Goal: Use online tool/utility: Use online tool/utility

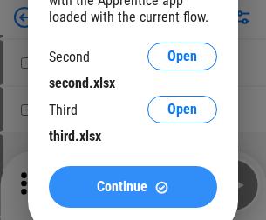
click at [132, 187] on span "Continue" at bounding box center [122, 187] width 51 height 14
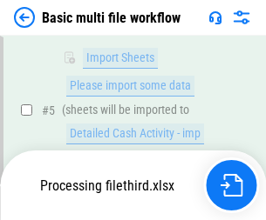
scroll to position [386, 0]
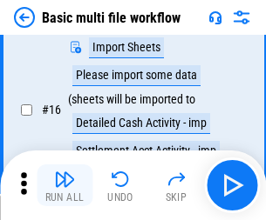
click at [64, 186] on img "button" at bounding box center [64, 179] width 21 height 21
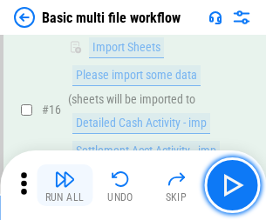
scroll to position [1160, 0]
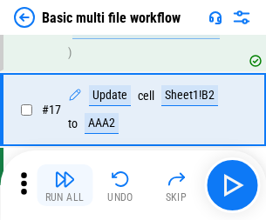
click at [64, 186] on img "button" at bounding box center [64, 179] width 21 height 21
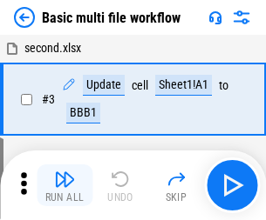
click at [64, 186] on img "button" at bounding box center [64, 179] width 21 height 21
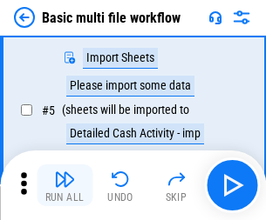
click at [64, 186] on img "button" at bounding box center [64, 179] width 21 height 21
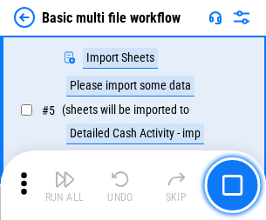
click at [64, 186] on img "button" at bounding box center [64, 179] width 21 height 21
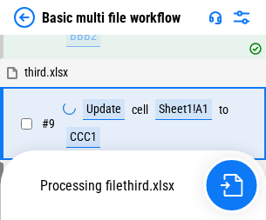
scroll to position [830, 0]
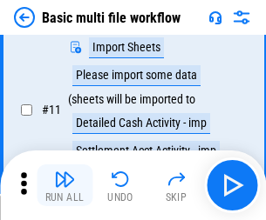
click at [64, 186] on img "button" at bounding box center [64, 179] width 21 height 21
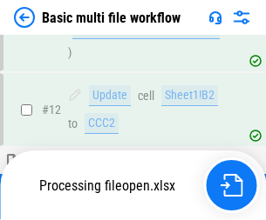
scroll to position [816, 0]
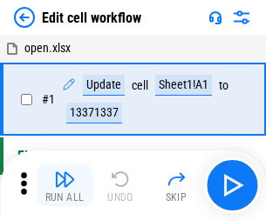
click at [64, 186] on img "button" at bounding box center [64, 179] width 21 height 21
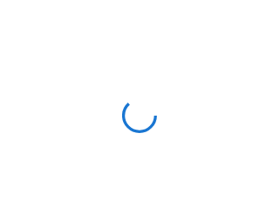
scroll to position [6, 0]
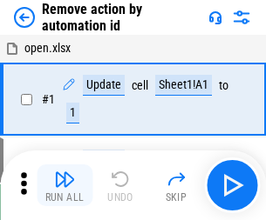
click at [64, 186] on img "button" at bounding box center [64, 179] width 21 height 21
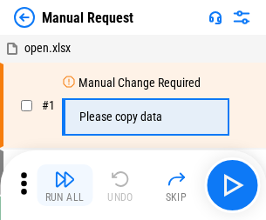
click at [64, 186] on img "button" at bounding box center [64, 179] width 21 height 21
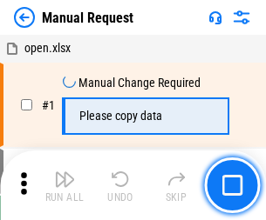
scroll to position [59, 0]
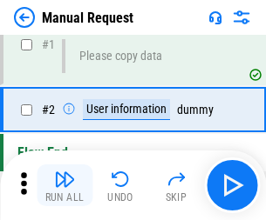
click at [64, 186] on img "button" at bounding box center [64, 179] width 21 height 21
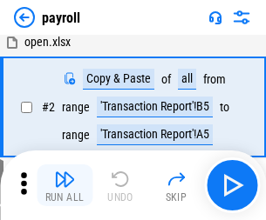
click at [64, 186] on img "button" at bounding box center [64, 179] width 21 height 21
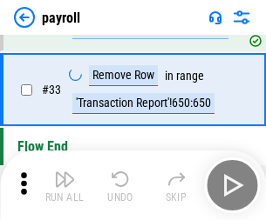
scroll to position [215, 0]
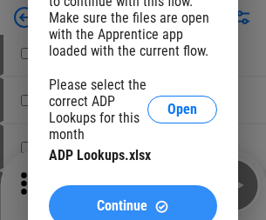
click at [132, 200] on span "Continue" at bounding box center [122, 207] width 51 height 14
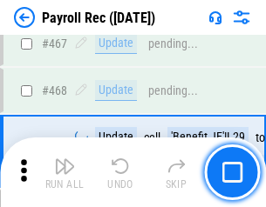
scroll to position [9286, 0]
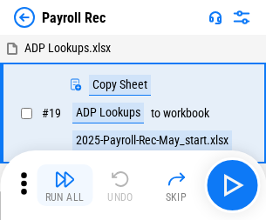
click at [64, 186] on img "button" at bounding box center [64, 179] width 21 height 21
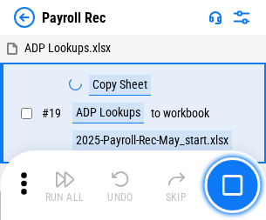
scroll to position [106, 0]
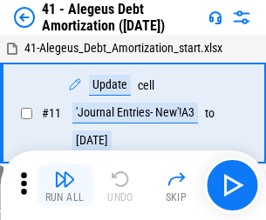
click at [64, 186] on img "button" at bounding box center [64, 179] width 21 height 21
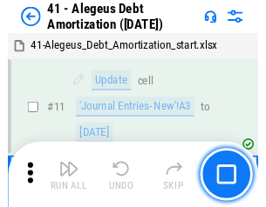
scroll to position [215, 0]
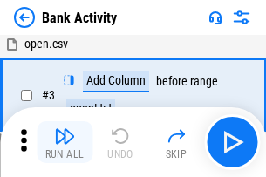
click at [64, 142] on img "button" at bounding box center [64, 135] width 21 height 21
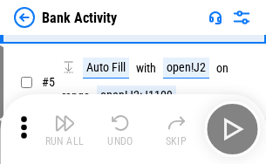
scroll to position [92, 0]
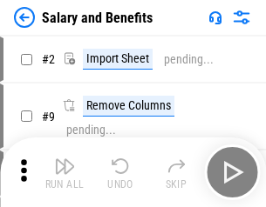
click at [64, 173] on img "button" at bounding box center [64, 166] width 21 height 21
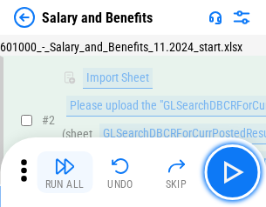
scroll to position [126, 0]
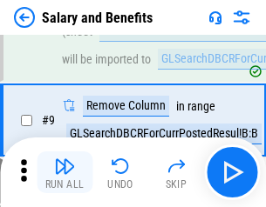
click at [64, 173] on img "button" at bounding box center [64, 166] width 21 height 21
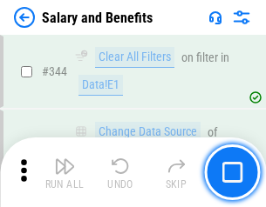
scroll to position [8158, 0]
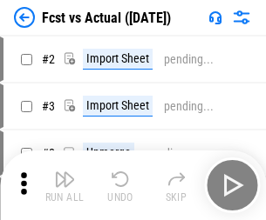
click at [64, 173] on img "button" at bounding box center [64, 179] width 21 height 21
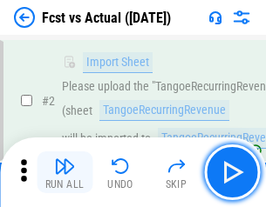
scroll to position [163, 0]
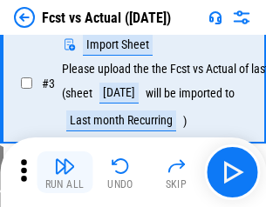
click at [64, 173] on img "button" at bounding box center [64, 166] width 21 height 21
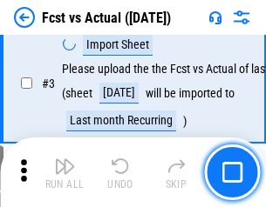
scroll to position [261, 0]
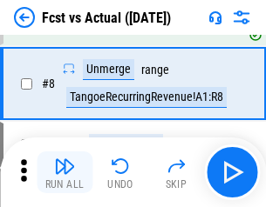
click at [64, 173] on img "button" at bounding box center [64, 166] width 21 height 21
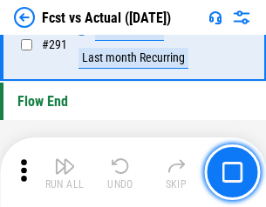
scroll to position [8246, 0]
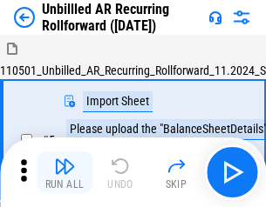
click at [64, 173] on img "button" at bounding box center [64, 166] width 21 height 21
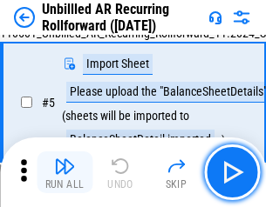
scroll to position [164, 0]
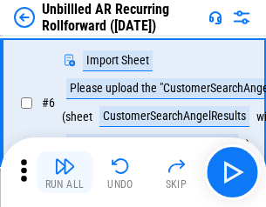
click at [64, 173] on img "button" at bounding box center [64, 166] width 21 height 21
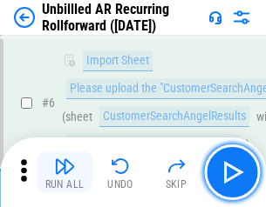
scroll to position [281, 0]
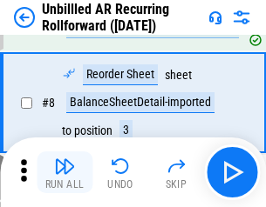
click at [64, 173] on img "button" at bounding box center [64, 166] width 21 height 21
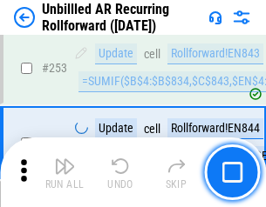
scroll to position [5918, 0]
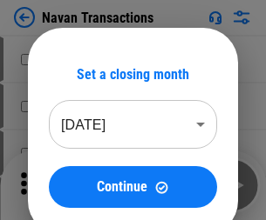
click at [64, 173] on img "button" at bounding box center [64, 179] width 21 height 21
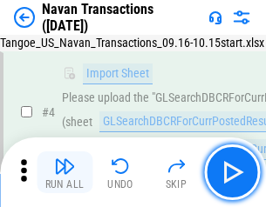
scroll to position [150, 0]
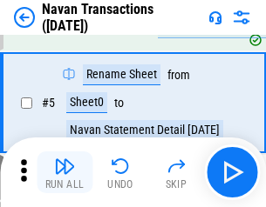
click at [64, 173] on img "button" at bounding box center [64, 166] width 21 height 21
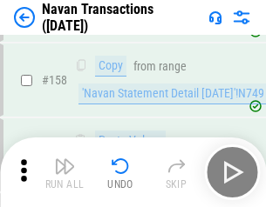
scroll to position [5649, 0]
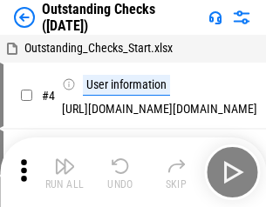
click at [64, 173] on img "button" at bounding box center [64, 166] width 21 height 21
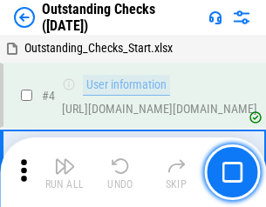
scroll to position [182, 0]
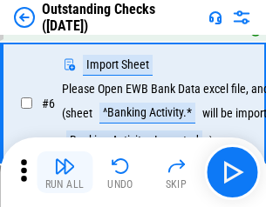
click at [64, 173] on img "button" at bounding box center [64, 166] width 21 height 21
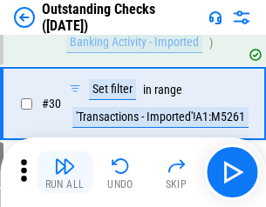
click at [64, 173] on img "button" at bounding box center [64, 166] width 21 height 21
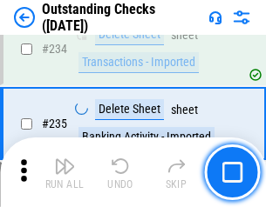
scroll to position [5291, 0]
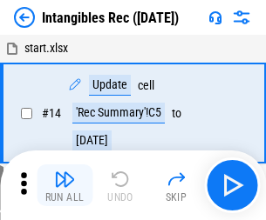
click at [64, 186] on img "button" at bounding box center [64, 179] width 21 height 21
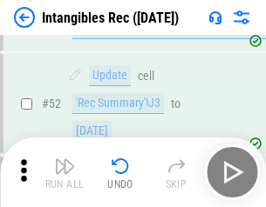
scroll to position [679, 0]
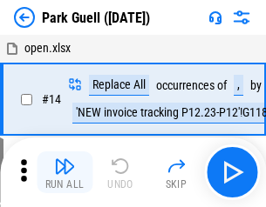
click at [64, 173] on img "button" at bounding box center [64, 166] width 21 height 21
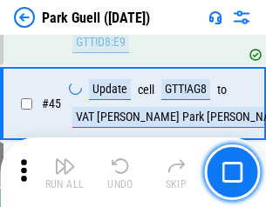
scroll to position [2179, 0]
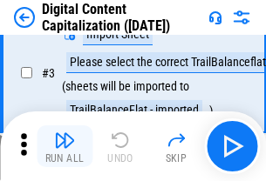
click at [64, 146] on img "button" at bounding box center [64, 140] width 21 height 21
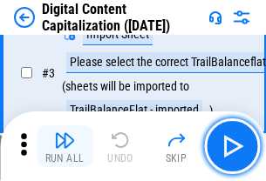
scroll to position [163, 0]
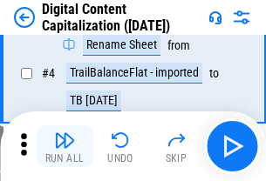
click at [64, 146] on img "button" at bounding box center [64, 140] width 21 height 21
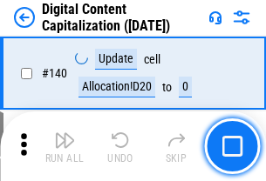
scroll to position [1848, 0]
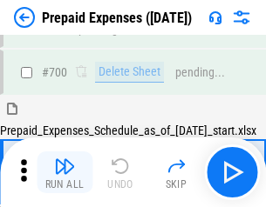
click at [64, 173] on img "button" at bounding box center [64, 166] width 21 height 21
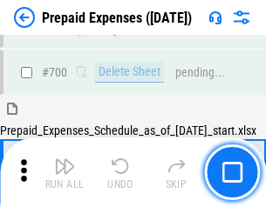
scroll to position [4791, 0]
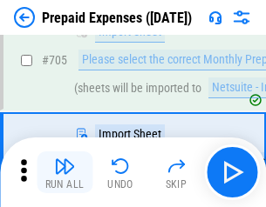
click at [64, 173] on img "button" at bounding box center [64, 166] width 21 height 21
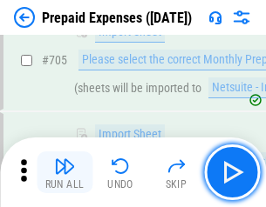
scroll to position [4880, 0]
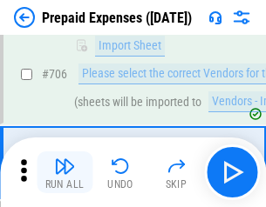
click at [64, 173] on img "button" at bounding box center [64, 166] width 21 height 21
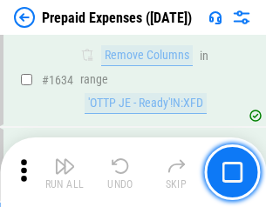
scroll to position [16965, 0]
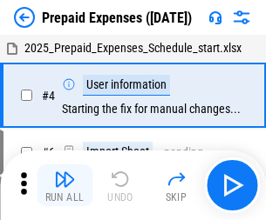
click at [64, 186] on img "button" at bounding box center [64, 179] width 21 height 21
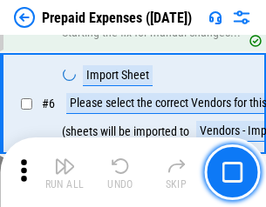
scroll to position [166, 0]
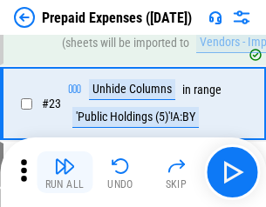
click at [64, 173] on img "button" at bounding box center [64, 166] width 21 height 21
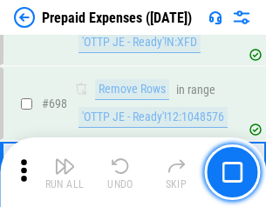
scroll to position [6067, 0]
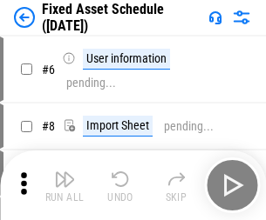
click at [64, 186] on img "button" at bounding box center [64, 179] width 21 height 21
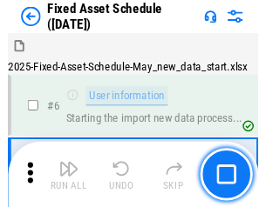
scroll to position [183, 0]
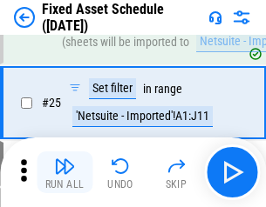
click at [64, 173] on img "button" at bounding box center [64, 166] width 21 height 21
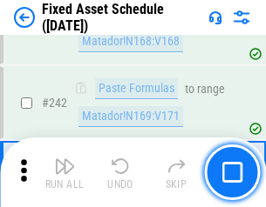
scroll to position [5397, 0]
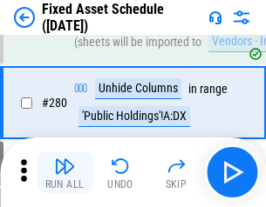
click at [64, 173] on img "button" at bounding box center [64, 166] width 21 height 21
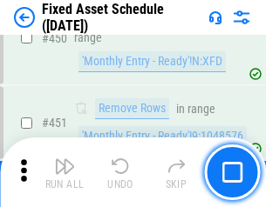
scroll to position [7789, 0]
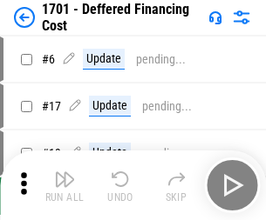
click at [64, 186] on img "button" at bounding box center [64, 179] width 21 height 21
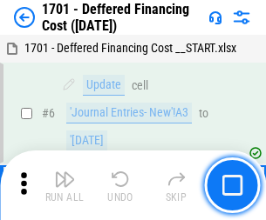
scroll to position [209, 0]
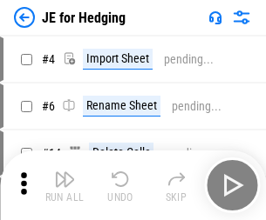
click at [64, 173] on img "button" at bounding box center [64, 179] width 21 height 21
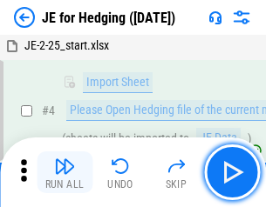
scroll to position [98, 0]
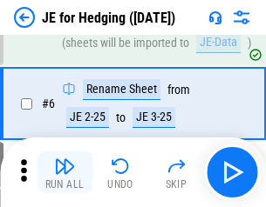
click at [64, 173] on img "button" at bounding box center [64, 166] width 21 height 21
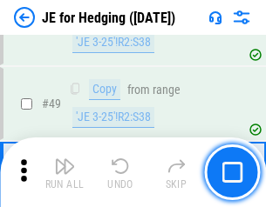
scroll to position [1128, 0]
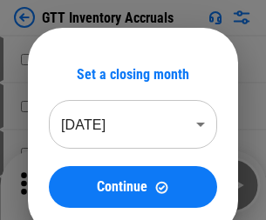
click at [64, 173] on img "button" at bounding box center [64, 179] width 21 height 21
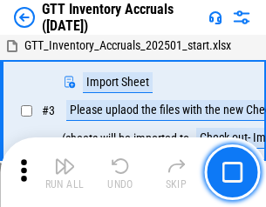
scroll to position [112, 0]
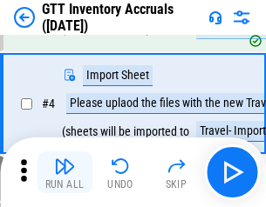
click at [64, 173] on img "button" at bounding box center [64, 166] width 21 height 21
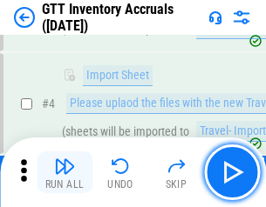
scroll to position [201, 0]
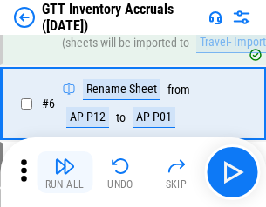
click at [64, 173] on img "button" at bounding box center [64, 166] width 21 height 21
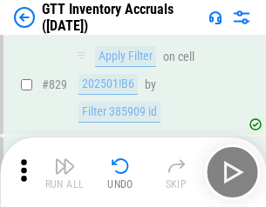
scroll to position [13226, 0]
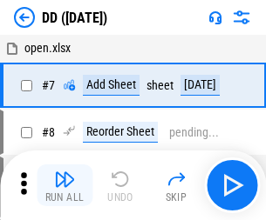
click at [64, 186] on img "button" at bounding box center [64, 179] width 21 height 21
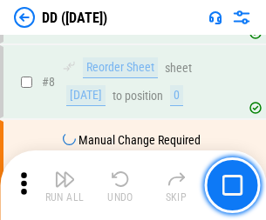
scroll to position [168, 0]
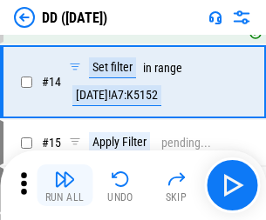
click at [64, 186] on img "button" at bounding box center [64, 179] width 21 height 21
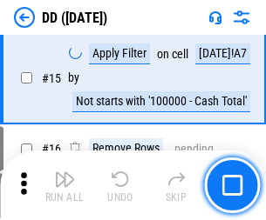
scroll to position [448, 0]
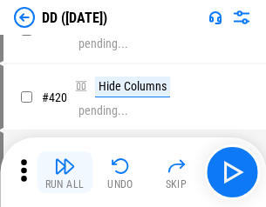
click at [64, 173] on img "button" at bounding box center [64, 166] width 21 height 21
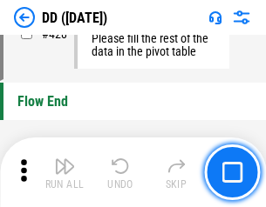
scroll to position [8340, 0]
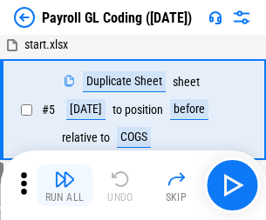
click at [64, 186] on img "button" at bounding box center [64, 179] width 21 height 21
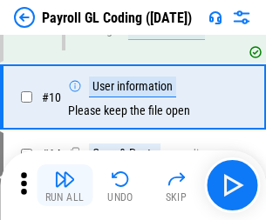
click at [64, 186] on img "button" at bounding box center [64, 179] width 21 height 21
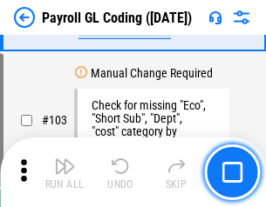
scroll to position [4088, 0]
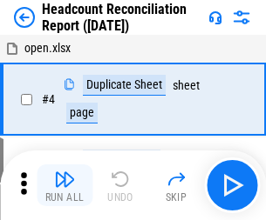
click at [64, 186] on img "button" at bounding box center [64, 179] width 21 height 21
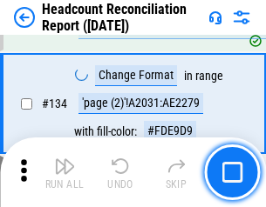
scroll to position [2094, 0]
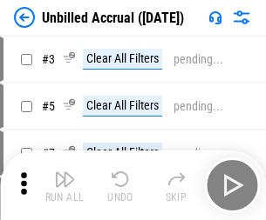
click at [64, 186] on img "button" at bounding box center [64, 179] width 21 height 21
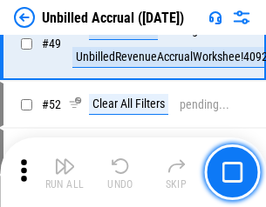
scroll to position [1580, 0]
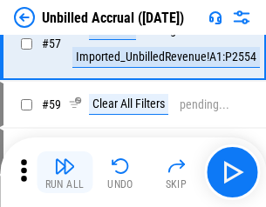
click at [64, 173] on img "button" at bounding box center [64, 166] width 21 height 21
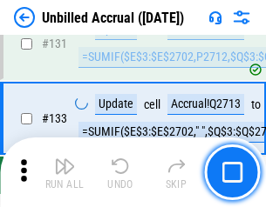
scroll to position [5190, 0]
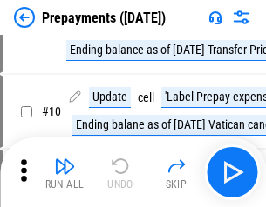
scroll to position [109, 0]
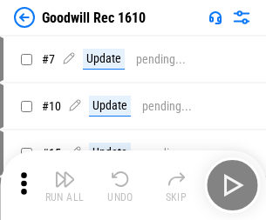
click at [64, 186] on img "button" at bounding box center [64, 179] width 21 height 21
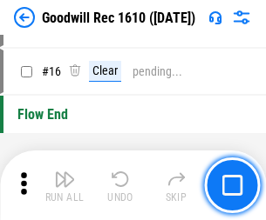
scroll to position [298, 0]
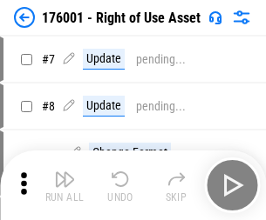
click at [64, 186] on img "button" at bounding box center [64, 179] width 21 height 21
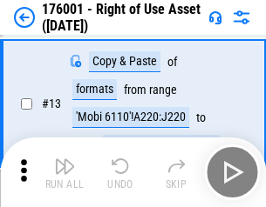
scroll to position [112, 0]
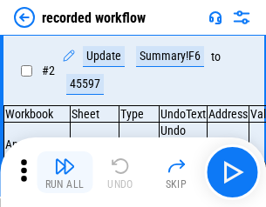
click at [64, 173] on img "button" at bounding box center [64, 166] width 21 height 21
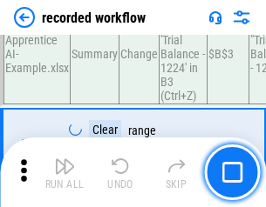
scroll to position [5446, 0]
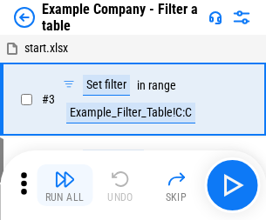
click at [64, 186] on img "button" at bounding box center [64, 179] width 21 height 21
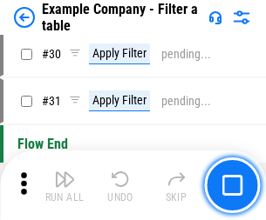
scroll to position [1594, 0]
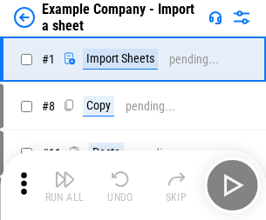
click at [64, 173] on img "button" at bounding box center [64, 179] width 21 height 21
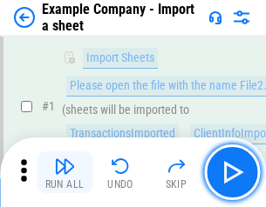
scroll to position [146, 0]
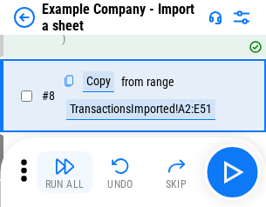
click at [64, 173] on img "button" at bounding box center [64, 166] width 21 height 21
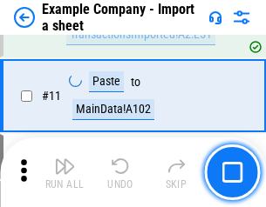
scroll to position [385, 0]
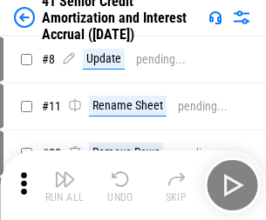
click at [64, 173] on img "button" at bounding box center [64, 179] width 21 height 21
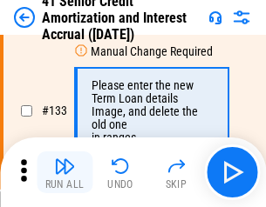
click at [64, 173] on img "button" at bounding box center [64, 166] width 21 height 21
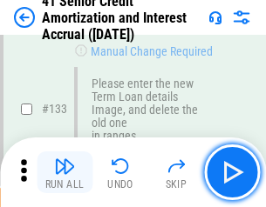
scroll to position [1821, 0]
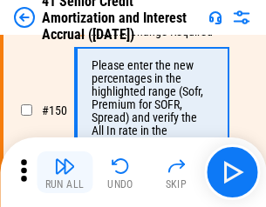
click at [64, 173] on img "button" at bounding box center [64, 166] width 21 height 21
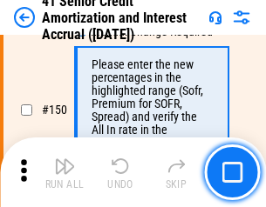
scroll to position [2004, 0]
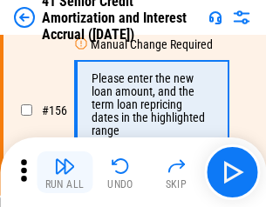
click at [64, 173] on img "button" at bounding box center [64, 166] width 21 height 21
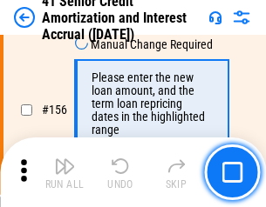
scroll to position [2124, 0]
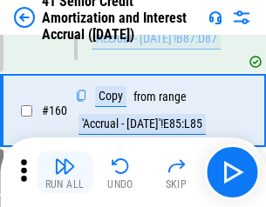
click at [64, 173] on img "button" at bounding box center [64, 166] width 21 height 21
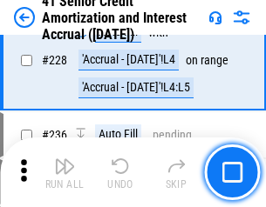
scroll to position [3902, 0]
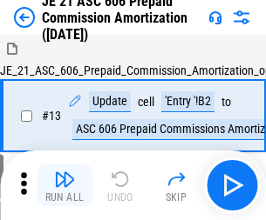
click at [64, 173] on img "button" at bounding box center [64, 179] width 21 height 21
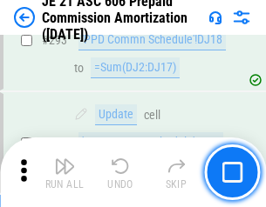
scroll to position [3206, 0]
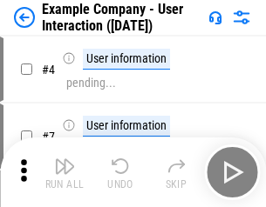
click at [64, 173] on img "button" at bounding box center [64, 166] width 21 height 21
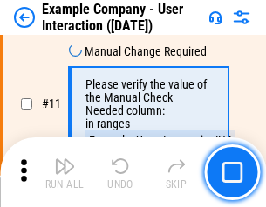
scroll to position [377, 0]
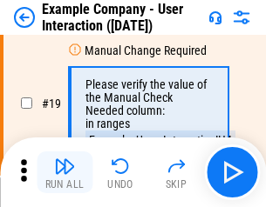
click at [64, 173] on img "button" at bounding box center [64, 166] width 21 height 21
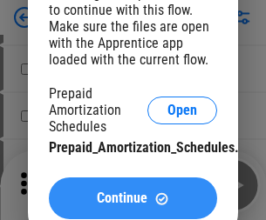
click at [132, 199] on span "Continue" at bounding box center [122, 199] width 51 height 14
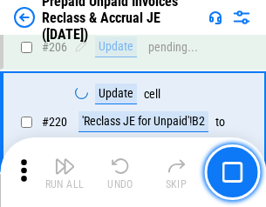
scroll to position [2258, 0]
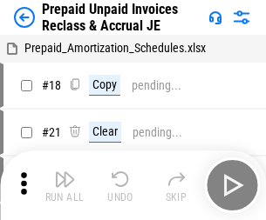
click at [64, 173] on img "button" at bounding box center [64, 179] width 21 height 21
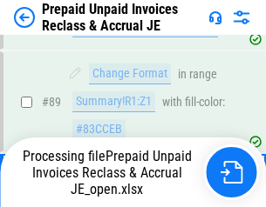
scroll to position [1169, 0]
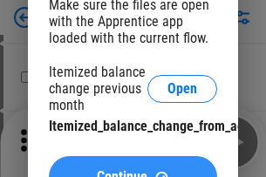
click at [132, 170] on span "Continue" at bounding box center [122, 177] width 51 height 14
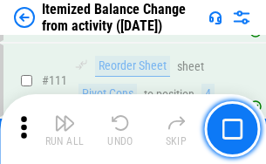
scroll to position [2914, 0]
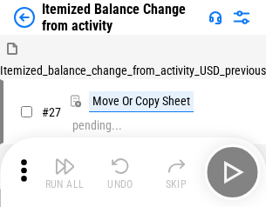
click at [64, 173] on img "button" at bounding box center [64, 166] width 21 height 21
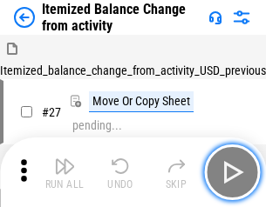
scroll to position [27, 0]
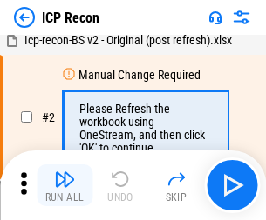
click at [64, 186] on img "button" at bounding box center [64, 179] width 21 height 21
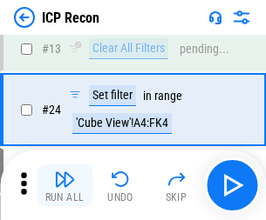
click at [64, 186] on img "button" at bounding box center [64, 179] width 21 height 21
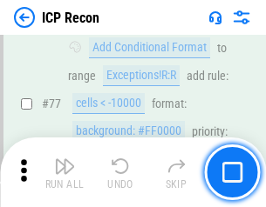
scroll to position [1566, 0]
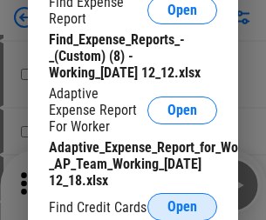
click at [182, 206] on span "Open" at bounding box center [182, 207] width 30 height 14
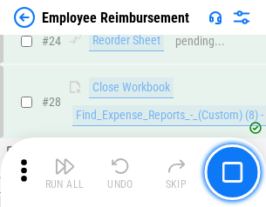
scroll to position [815, 0]
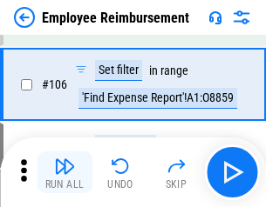
click at [64, 173] on img "button" at bounding box center [64, 166] width 21 height 21
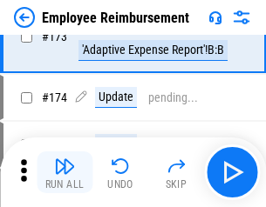
click at [64, 173] on img "button" at bounding box center [64, 166] width 21 height 21
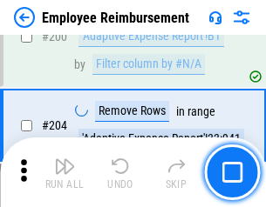
scroll to position [4409, 0]
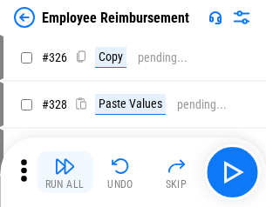
click at [64, 173] on img "button" at bounding box center [64, 166] width 21 height 21
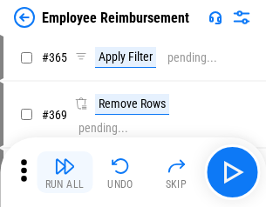
click at [64, 173] on img "button" at bounding box center [64, 166] width 21 height 21
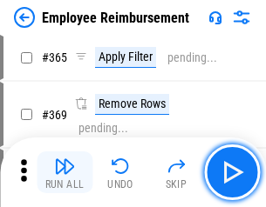
scroll to position [8983, 0]
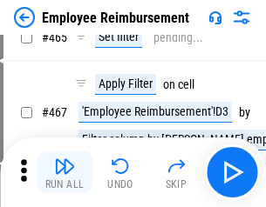
click at [64, 173] on img "button" at bounding box center [64, 166] width 21 height 21
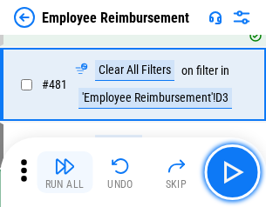
scroll to position [10761, 0]
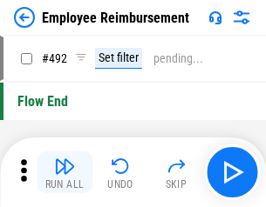
click at [64, 173] on img "button" at bounding box center [64, 166] width 21 height 21
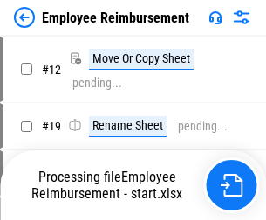
scroll to position [59, 0]
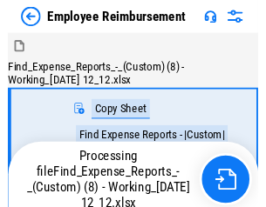
scroll to position [59, 0]
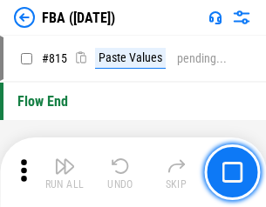
scroll to position [15598, 0]
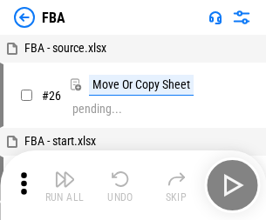
scroll to position [17, 0]
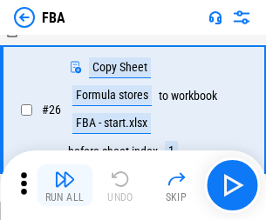
click at [64, 186] on img "button" at bounding box center [64, 179] width 21 height 21
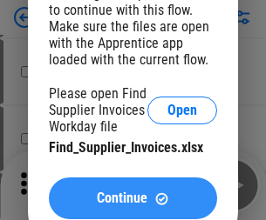
click at [132, 199] on span "Continue" at bounding box center [122, 199] width 51 height 14
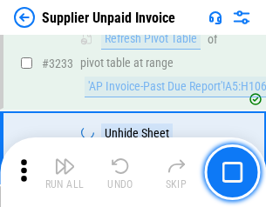
scroll to position [42434, 0]
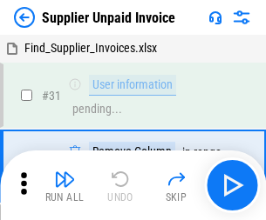
scroll to position [57, 0]
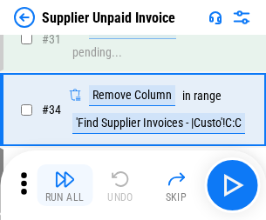
click at [64, 186] on img "button" at bounding box center [64, 179] width 21 height 21
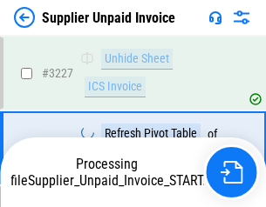
scroll to position [42299, 0]
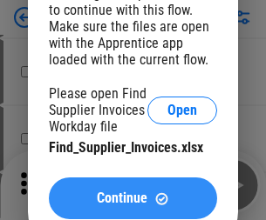
click at [132, 199] on span "Continue" at bounding box center [122, 199] width 51 height 14
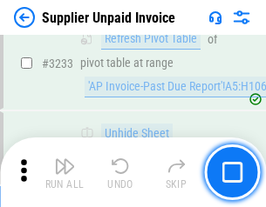
scroll to position [42434, 0]
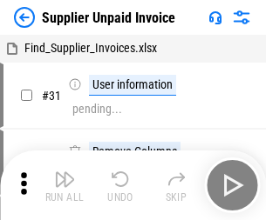
scroll to position [57, 0]
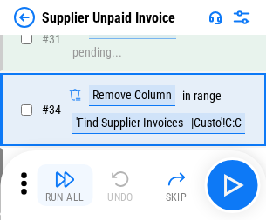
click at [64, 186] on img "button" at bounding box center [64, 179] width 21 height 21
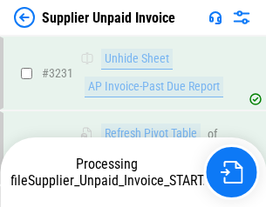
scroll to position [42374, 0]
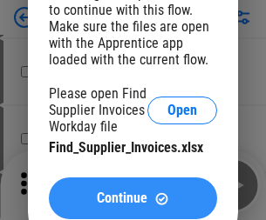
click at [132, 199] on span "Continue" at bounding box center [122, 199] width 51 height 14
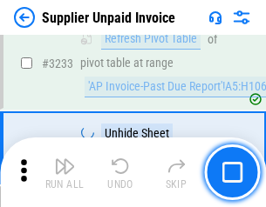
scroll to position [42434, 0]
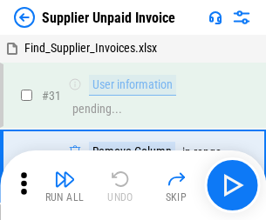
scroll to position [57, 0]
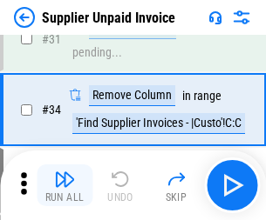
click at [64, 186] on img "button" at bounding box center [64, 179] width 21 height 21
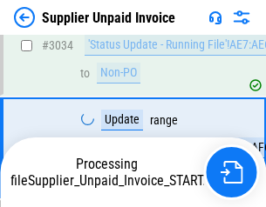
scroll to position [39631, 0]
